Goal: Information Seeking & Learning: Learn about a topic

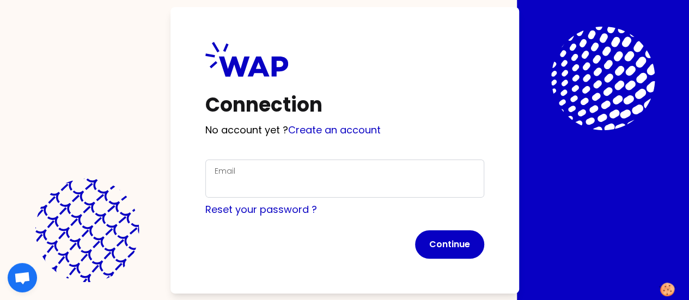
click at [242, 167] on div "Email" at bounding box center [344, 178] width 260 height 28
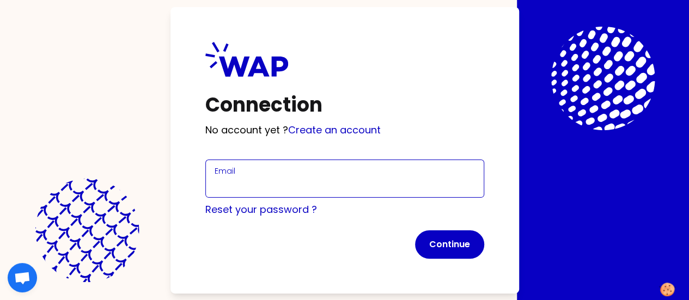
click at [238, 178] on input "Email" at bounding box center [344, 184] width 260 height 15
type input "[EMAIL_ADDRESS][PERSON_NAME][DOMAIN_NAME]"
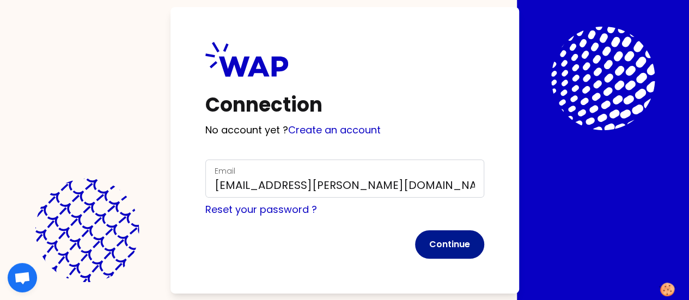
click at [415, 239] on button "Continue" at bounding box center [449, 244] width 69 height 28
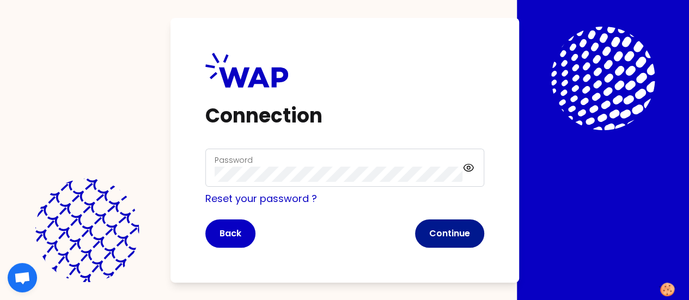
click at [415, 235] on button "Continue" at bounding box center [449, 233] width 69 height 28
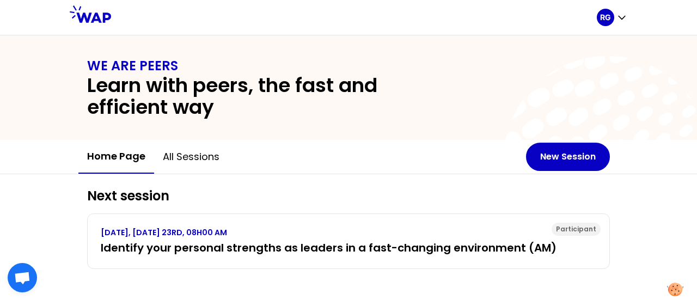
scroll to position [3, 0]
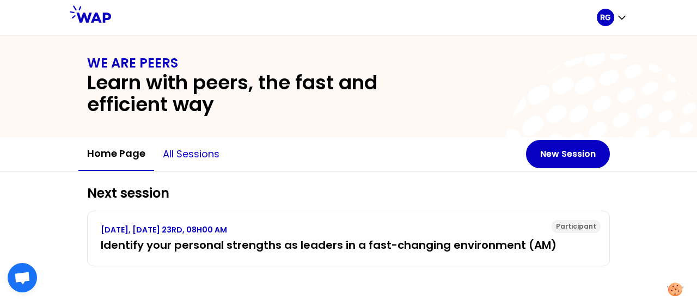
click at [186, 156] on button "All sessions" at bounding box center [191, 154] width 74 height 33
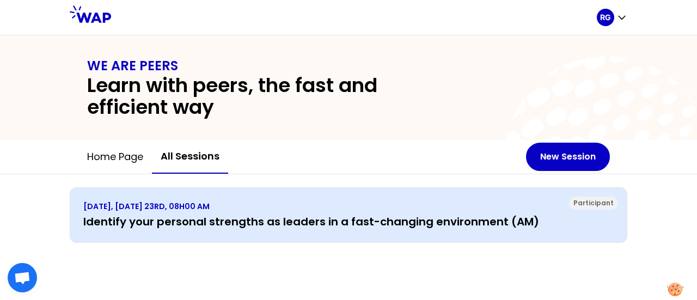
click at [313, 223] on h3 "Identify your personal strengths as leaders in a fast-changing environment (AM)" at bounding box center [348, 221] width 530 height 15
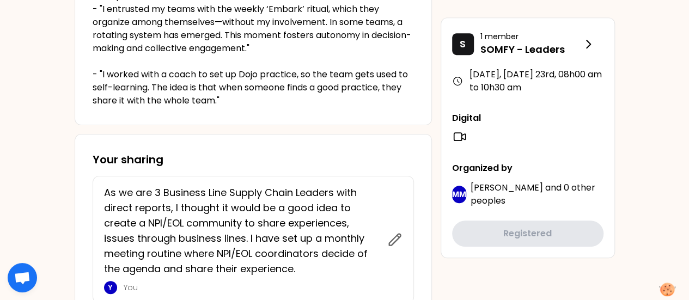
scroll to position [381, 0]
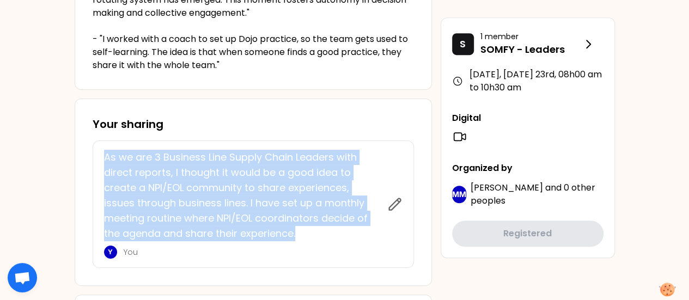
drag, startPoint x: 298, startPoint y: 234, endPoint x: 105, endPoint y: 151, distance: 210.7
click at [105, 151] on p "As we are 3 Business Line Supply Chain Leaders with direct reports, I thought i…" at bounding box center [242, 195] width 277 height 91
copy p "As we are 3 Business Line Supply Chain Leaders with direct reports, I thought i…"
